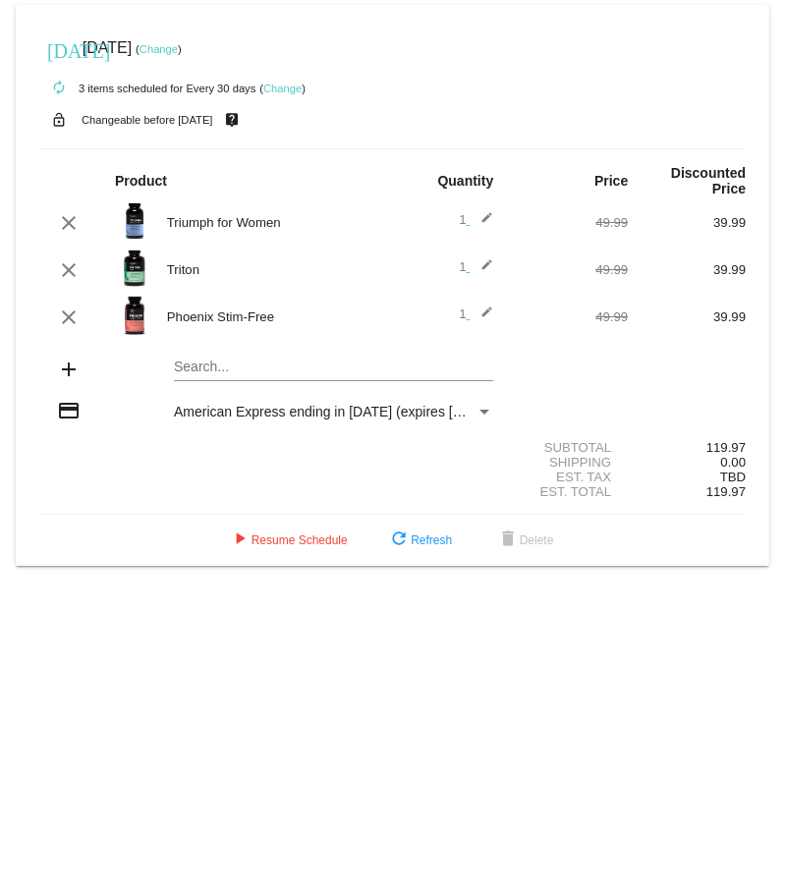
click at [486, 258] on mat-icon "edit" at bounding box center [482, 270] width 24 height 24
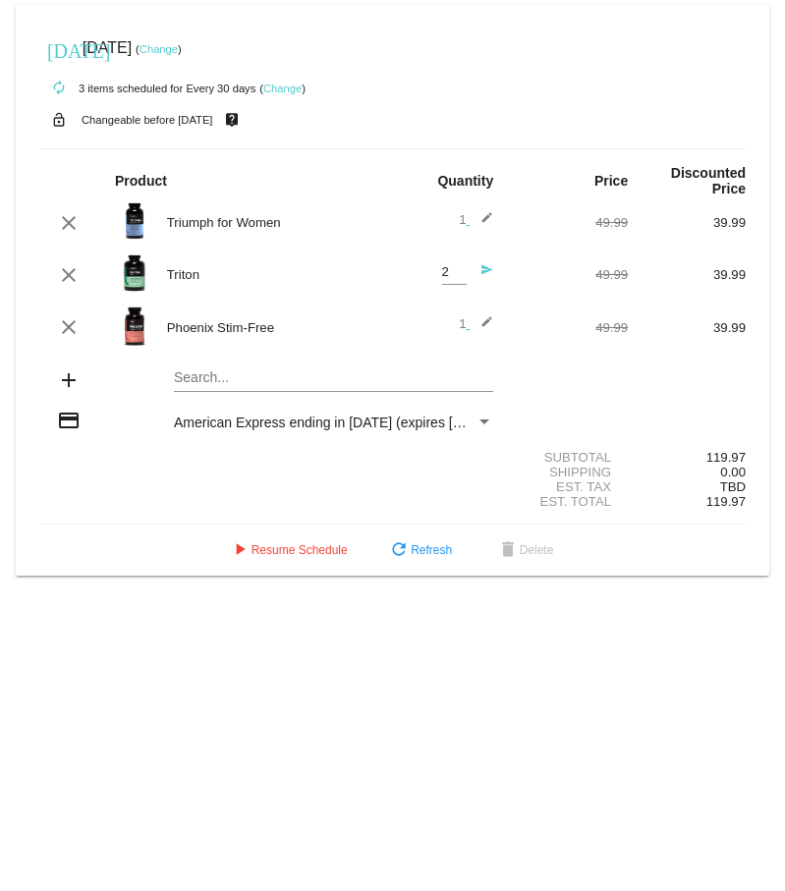
type input "2"
click at [458, 265] on input "2" at bounding box center [454, 272] width 25 height 15
click at [484, 263] on mat-icon "send" at bounding box center [482, 275] width 24 height 24
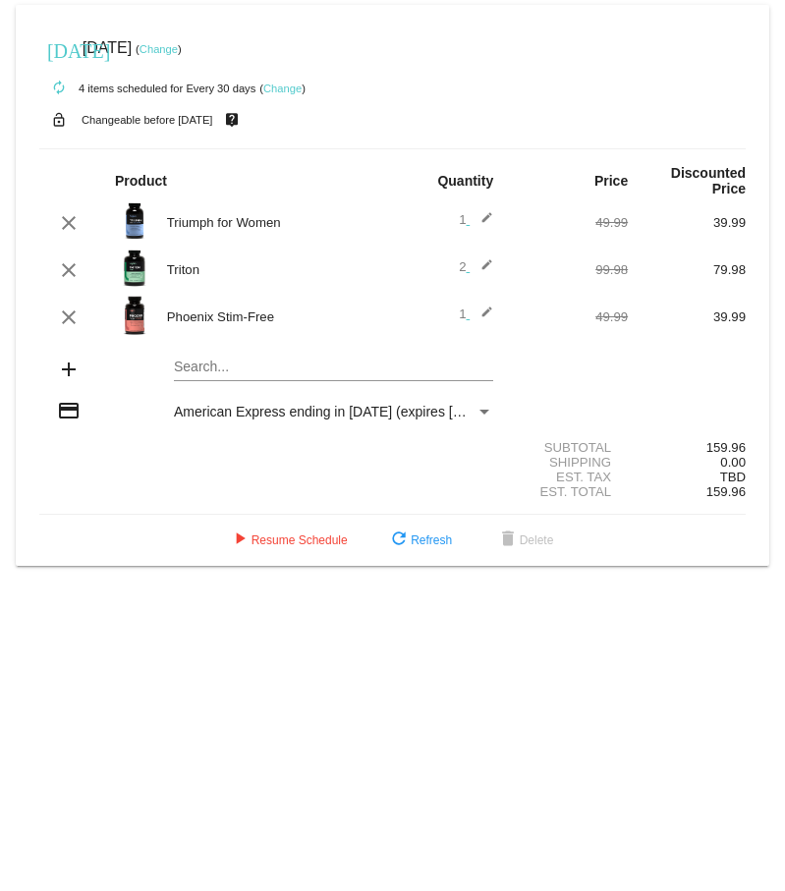
click at [207, 146] on div "Search..." at bounding box center [333, 362] width 319 height 38
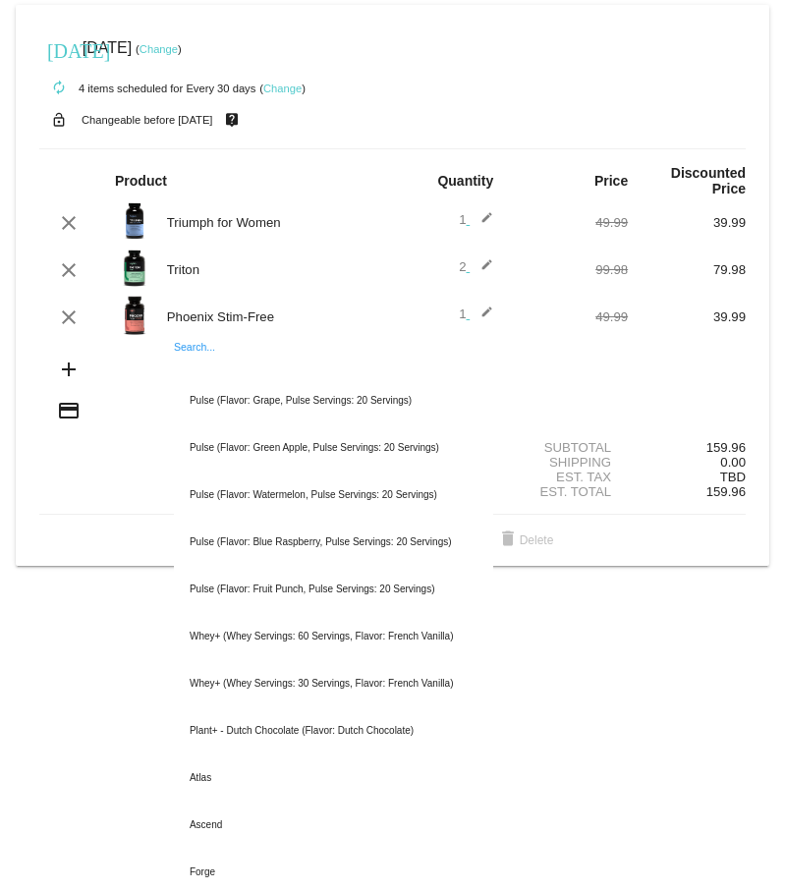
paste input "Creatine Gummies Creatine Monohydrate Supplement"
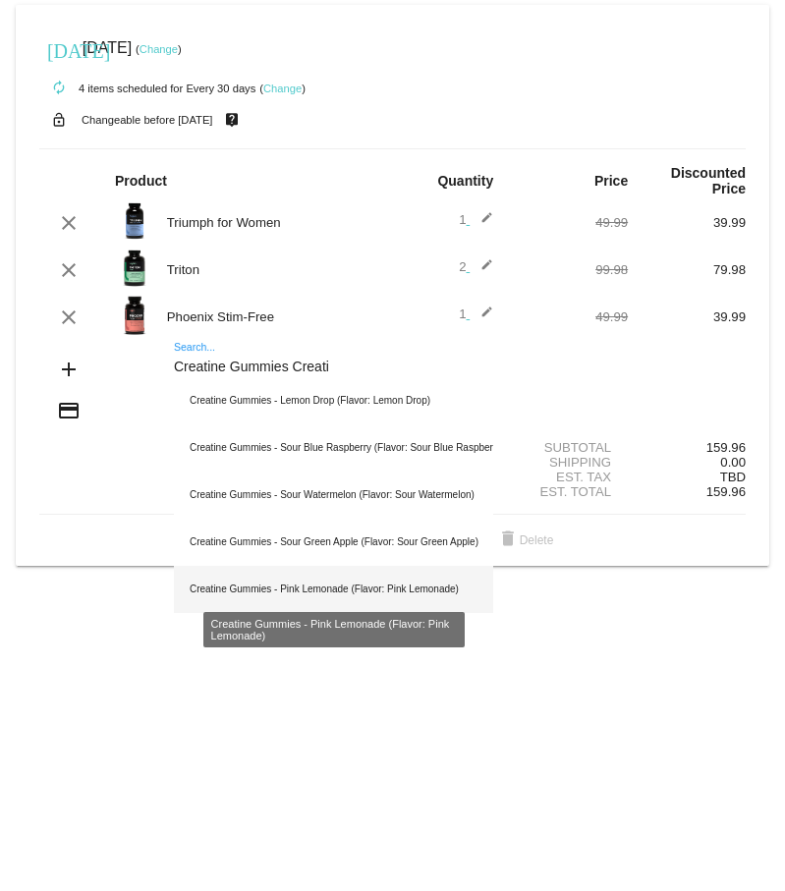
type input "Creatine Gummies Creati"
click at [219, 146] on div "Creatine Gummies - Pink Lemonade (Flavor: Pink Lemonade)" at bounding box center [333, 589] width 319 height 47
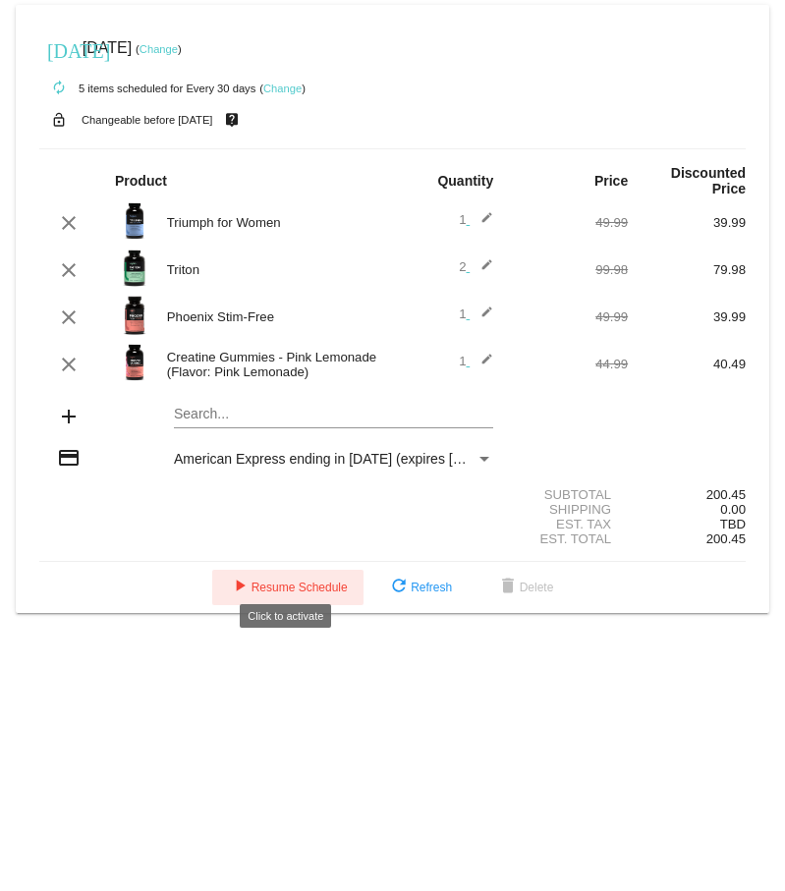
click at [287, 146] on span "play_arrow Resume Schedule" at bounding box center [288, 587] width 120 height 14
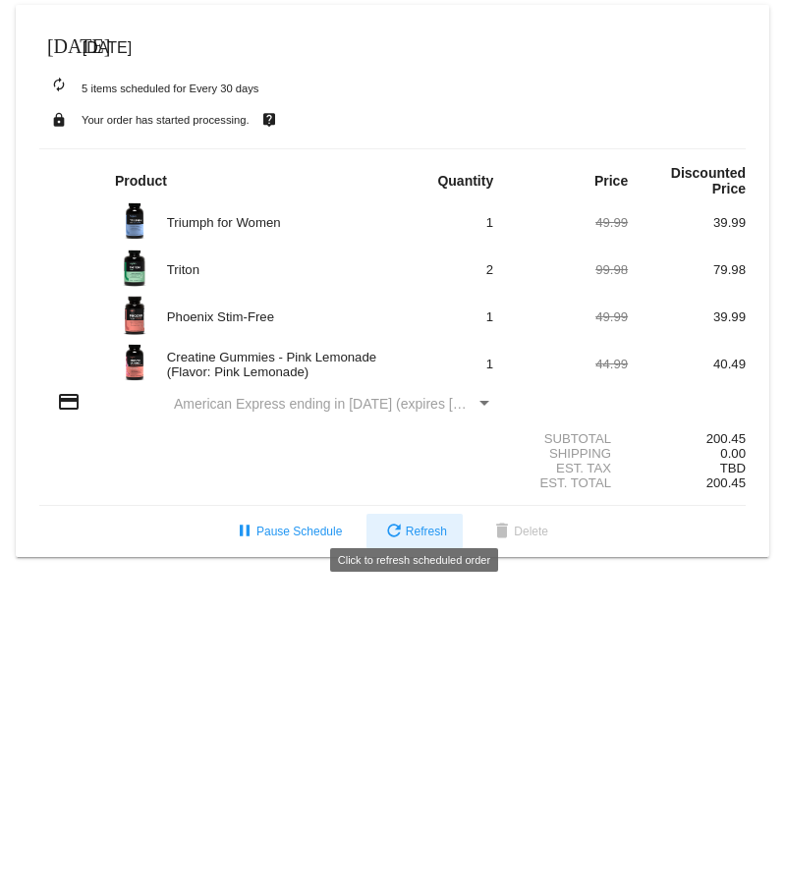
click at [414, 146] on span "refresh Refresh" at bounding box center [414, 532] width 65 height 14
click at [119, 46] on span "Jul 23 2025" at bounding box center [107, 47] width 49 height 17
click at [56, 83] on mat-icon "autorenew" at bounding box center [59, 86] width 24 height 24
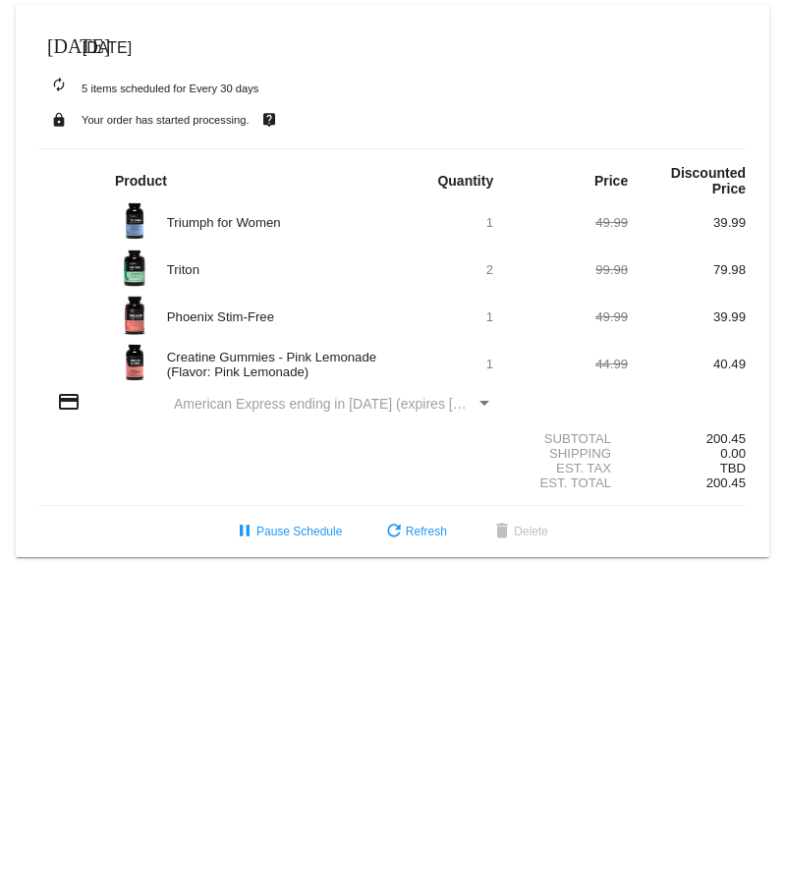
click at [56, 83] on mat-icon "autorenew" at bounding box center [59, 86] width 24 height 24
click at [57, 122] on mat-icon "lock" at bounding box center [59, 120] width 24 height 26
click at [476, 146] on div "Payment Method" at bounding box center [484, 404] width 18 height 16
click at [288, 146] on div "credit_card American Express ending in 2004 (expires 08/26)" at bounding box center [392, 403] width 706 height 27
click at [287, 146] on span "American Express ending in [DATE] (expires [CREDIT_CARD_DATA])" at bounding box center [387, 404] width 427 height 16
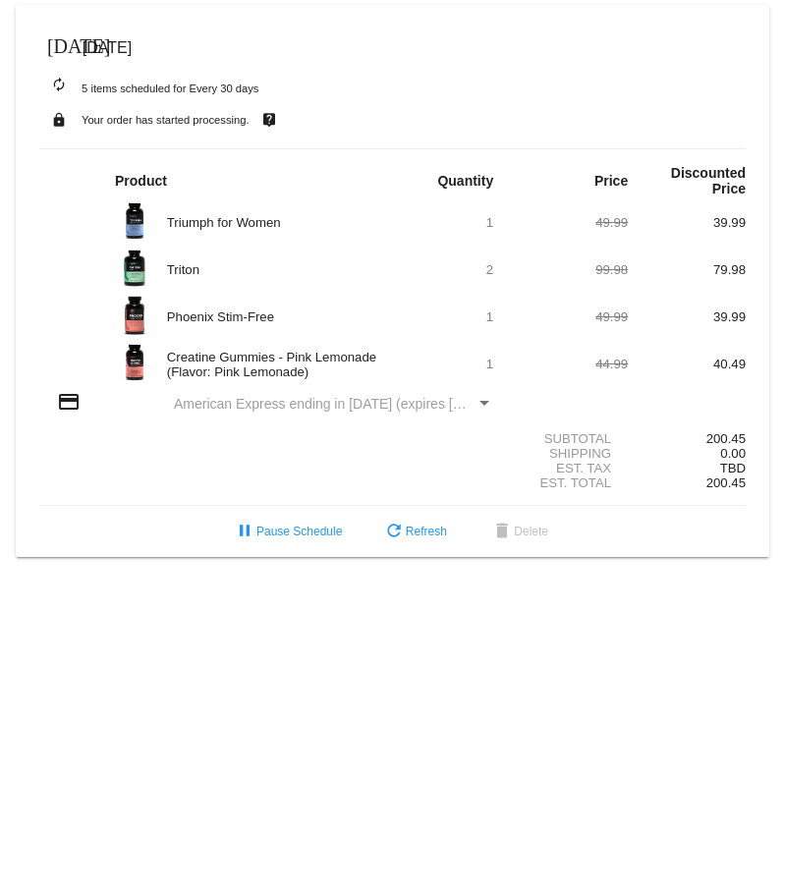
click at [287, 146] on span "American Express ending in [DATE] (expires [CREDIT_CARD_DATA])" at bounding box center [387, 404] width 427 height 16
